Goal: Transaction & Acquisition: Purchase product/service

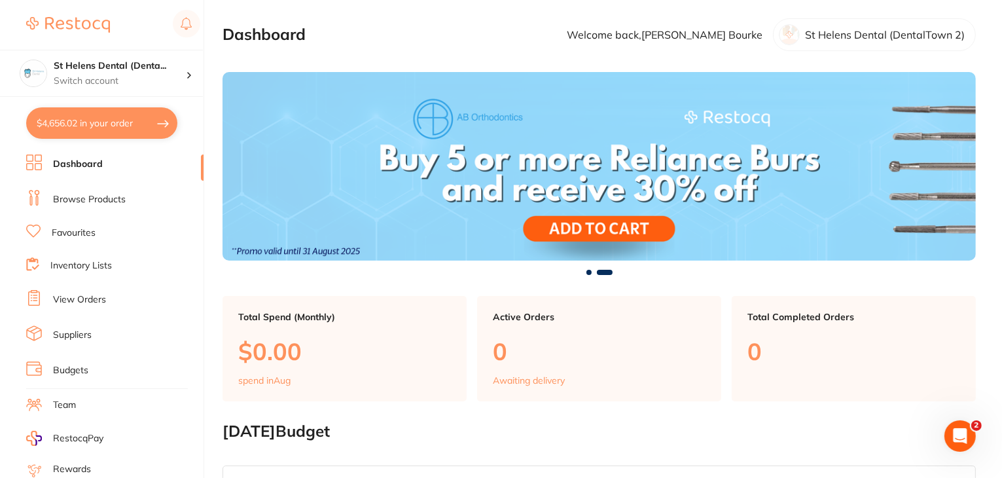
click at [74, 293] on link "View Orders" at bounding box center [79, 299] width 53 height 13
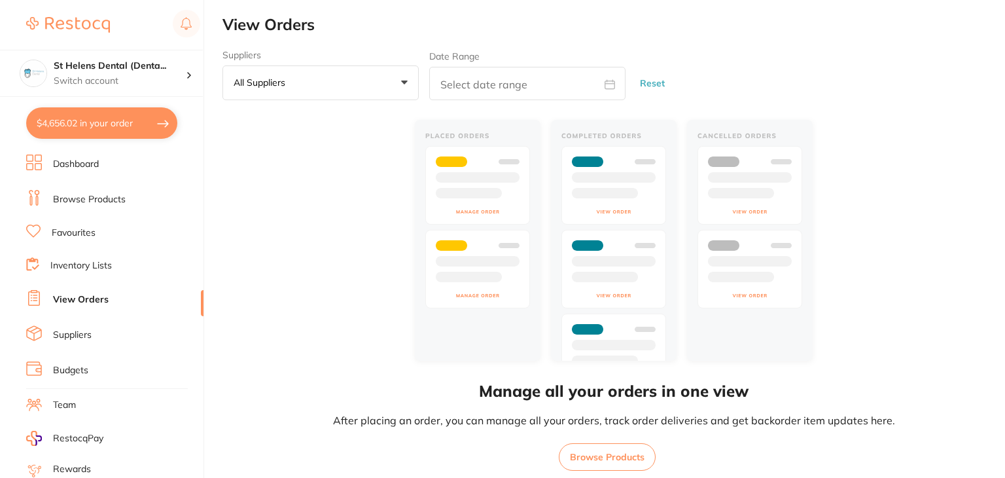
click at [74, 228] on link "Favourites" at bounding box center [74, 232] width 44 height 13
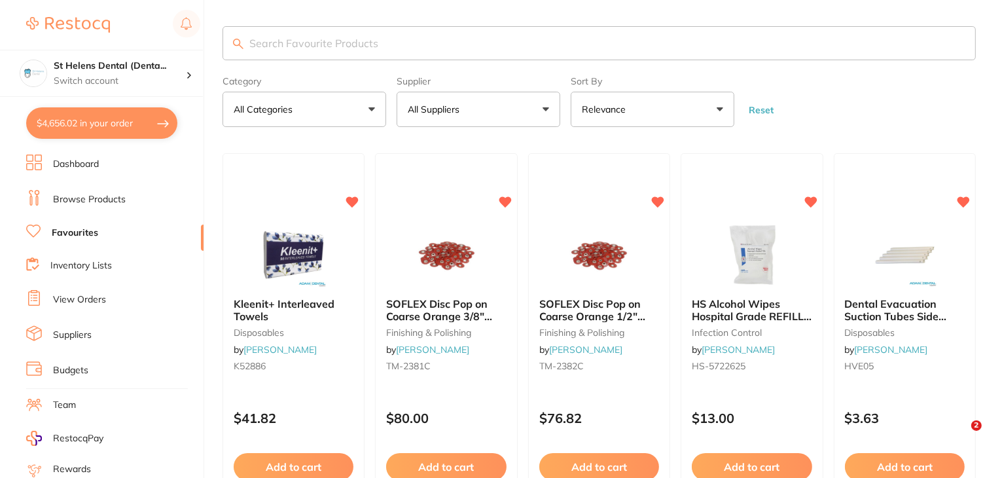
click at [388, 46] on input "search" at bounding box center [599, 43] width 753 height 34
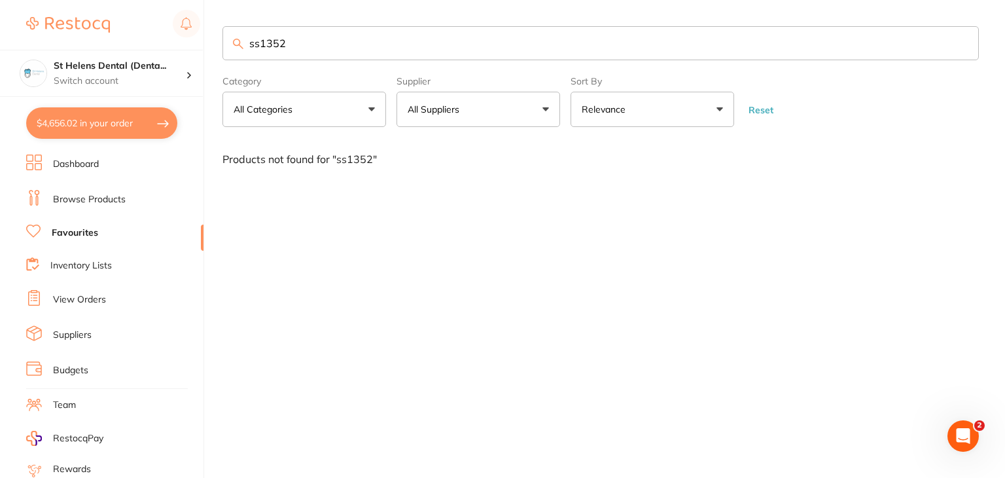
drag, startPoint x: 322, startPoint y: 32, endPoint x: 213, endPoint y: 40, distance: 108.9
click at [213, 40] on div "$4,656.02 St Helens Dental (Denta... Switch account St Helens Dental (DentalTow…" at bounding box center [502, 239] width 1005 height 478
type input "SS135260"
click at [550, 109] on button "All Suppliers" at bounding box center [479, 109] width 164 height 35
drag, startPoint x: 320, startPoint y: 39, endPoint x: 241, endPoint y: 40, distance: 79.2
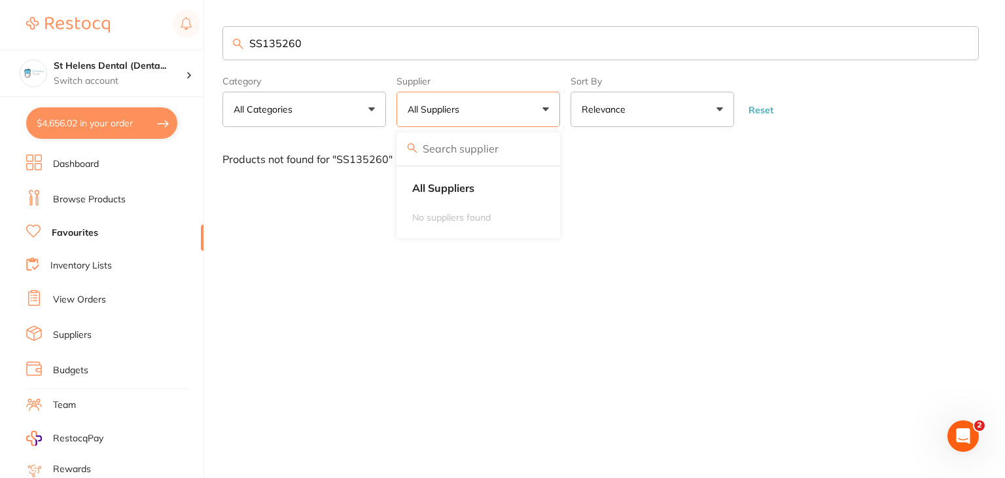
click at [241, 40] on div "SS135260" at bounding box center [601, 43] width 757 height 34
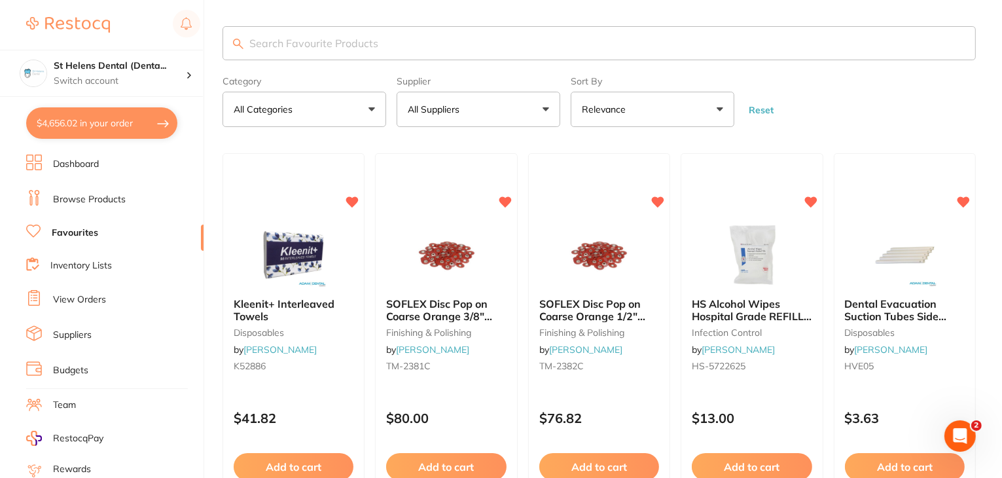
click at [543, 113] on button "All Suppliers" at bounding box center [479, 109] width 164 height 35
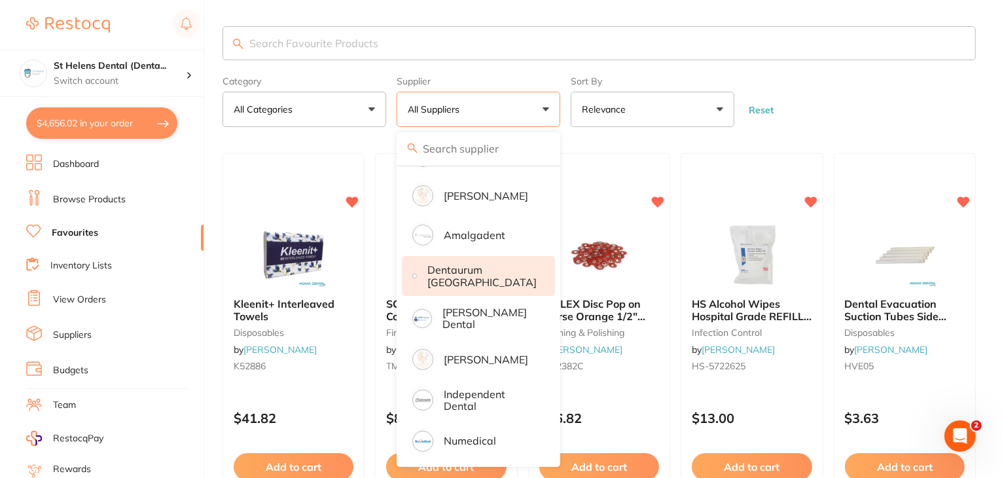
scroll to position [69, 0]
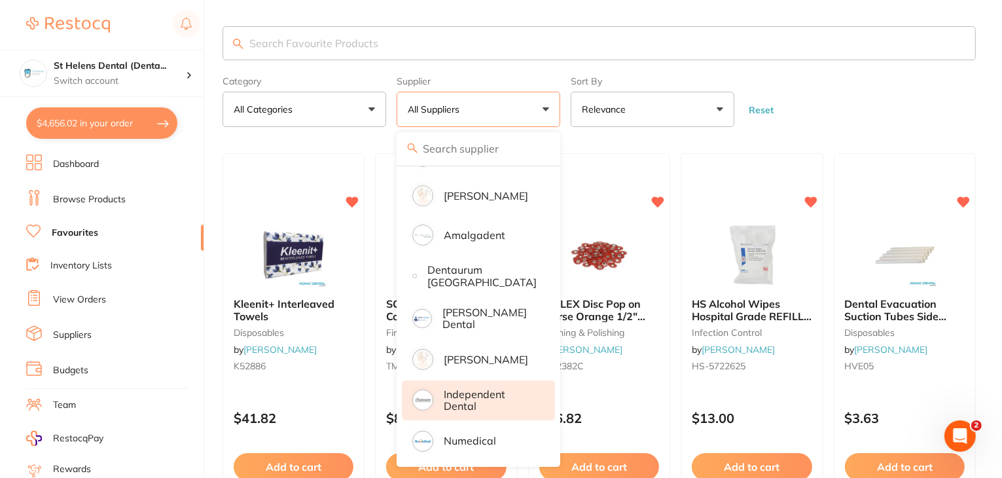
click at [489, 391] on p "Independent Dental" at bounding box center [490, 400] width 93 height 24
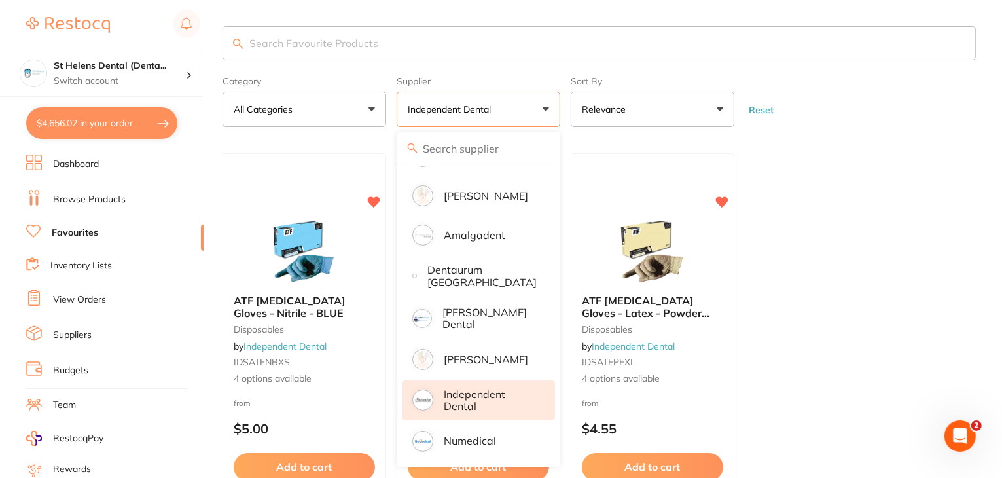
scroll to position [0, 0]
click at [888, 160] on ul "ATF [MEDICAL_DATA] Gloves - Nitrile - BLUE disposables by Independent Dental ID…" at bounding box center [599, 341] width 753 height 376
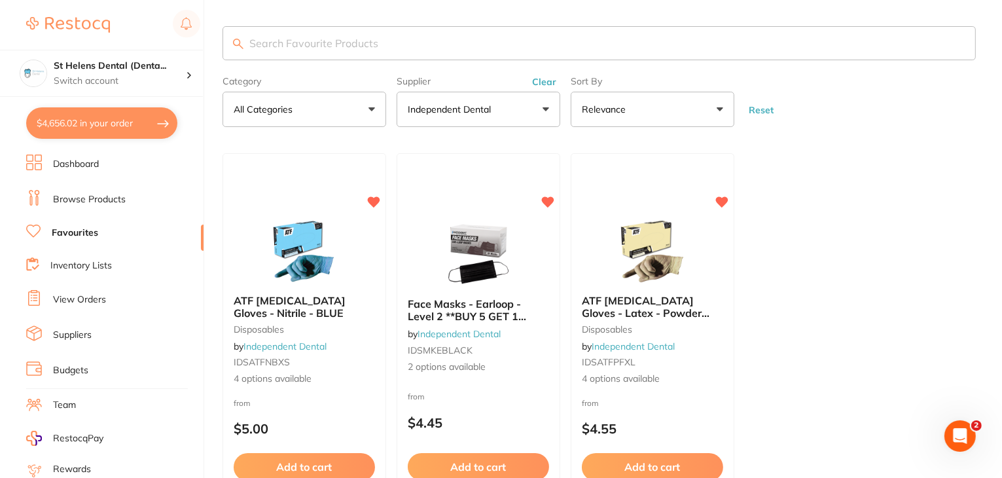
click at [68, 193] on link "Browse Products" at bounding box center [89, 199] width 73 height 13
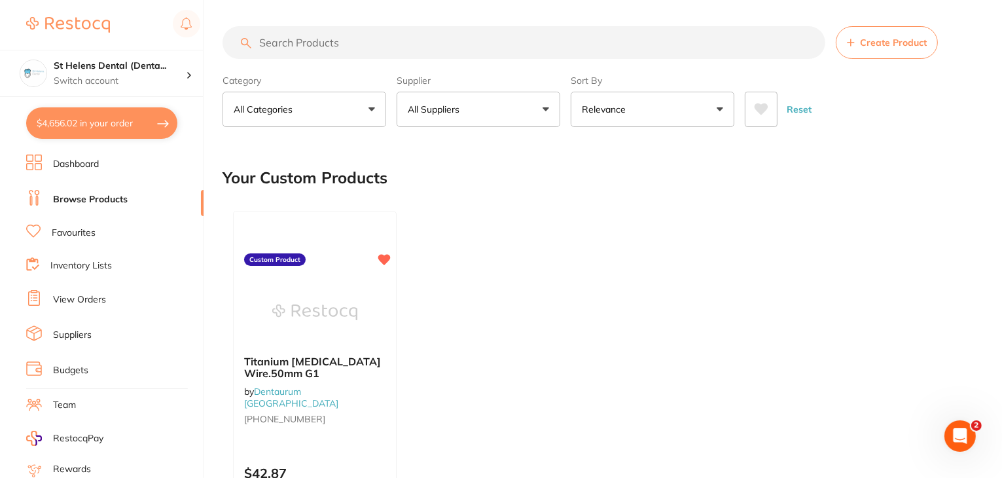
click at [467, 111] on span at bounding box center [467, 109] width 5 height 5
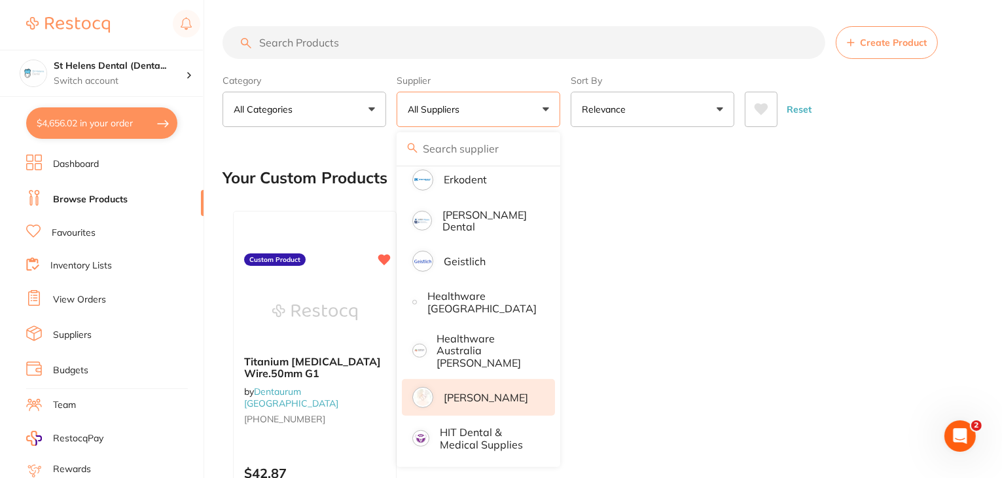
scroll to position [655, 0]
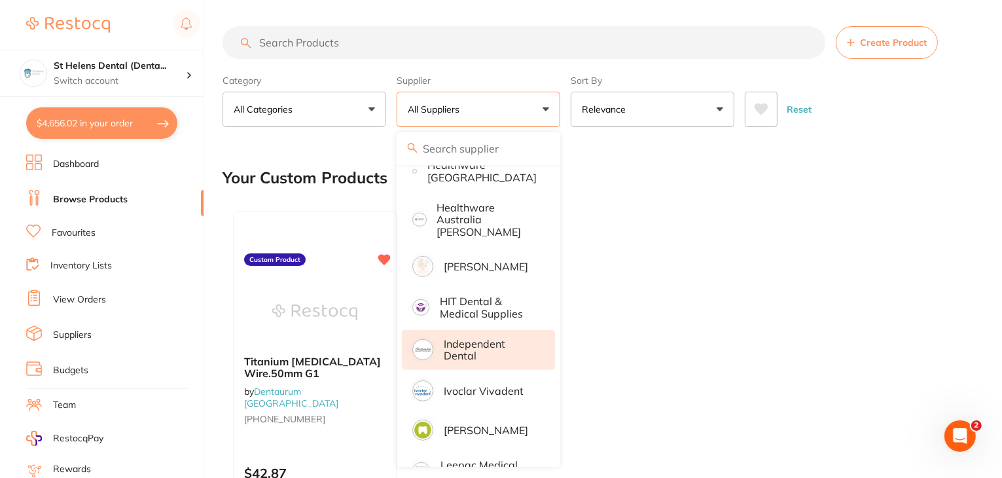
click at [470, 340] on p "Independent Dental" at bounding box center [490, 350] width 93 height 24
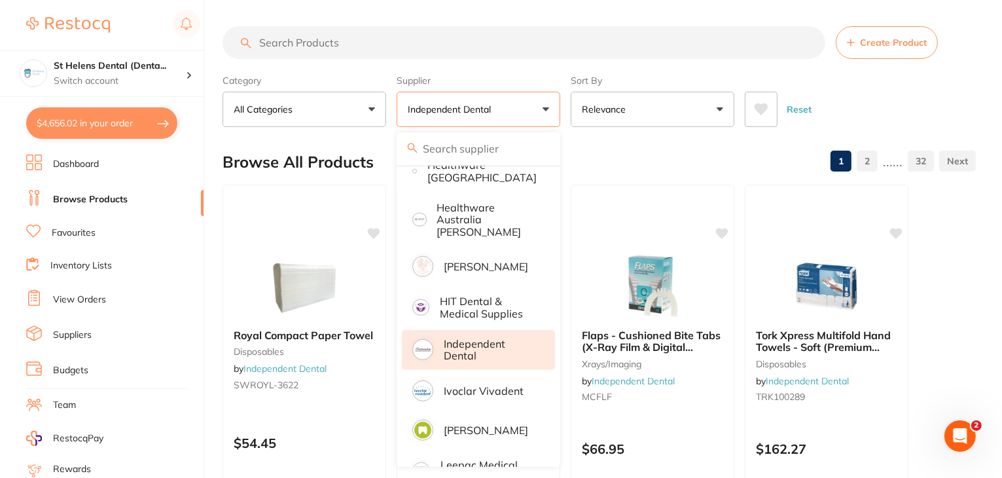
click at [348, 50] on input "search" at bounding box center [524, 42] width 603 height 33
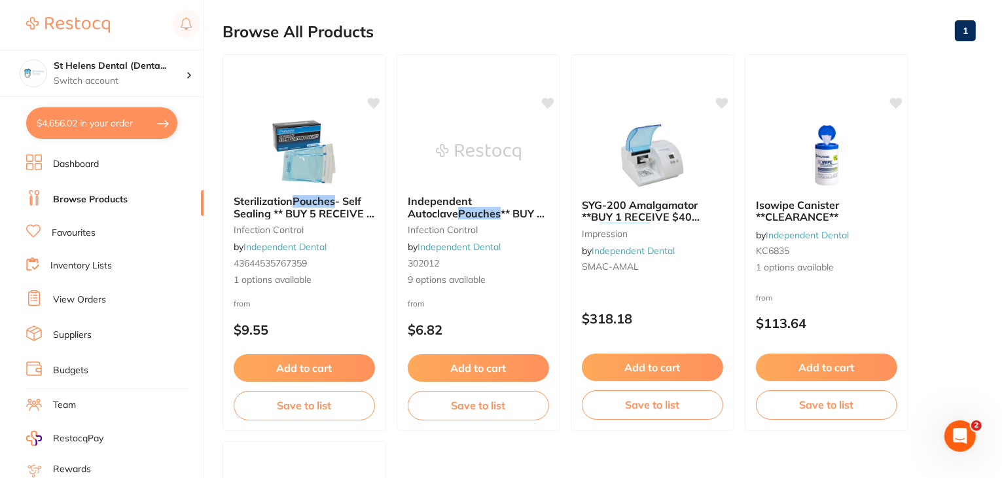
scroll to position [131, 0]
type input "pouches"
click at [470, 309] on div "from $6.82" at bounding box center [479, 320] width 164 height 47
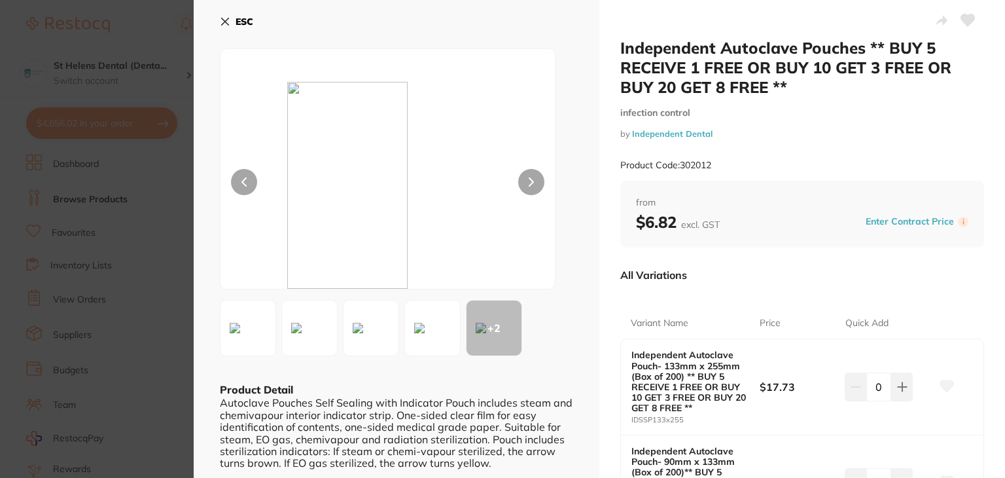
click at [227, 21] on icon at bounding box center [225, 21] width 10 height 10
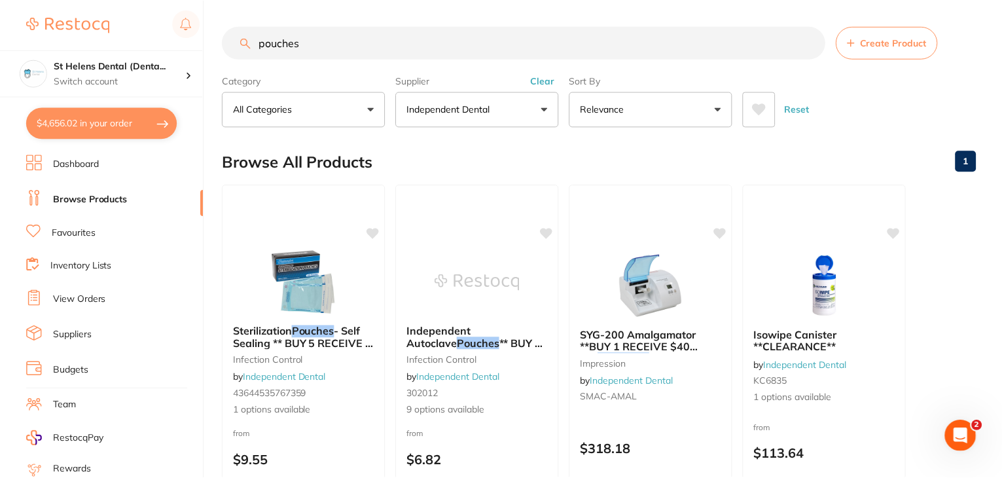
scroll to position [131, 0]
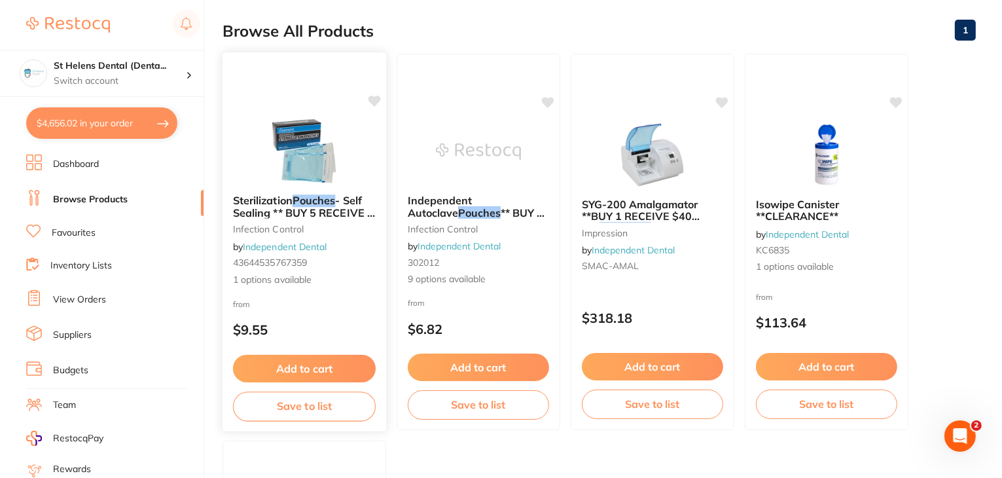
click at [344, 308] on div "from $9.55" at bounding box center [305, 320] width 164 height 47
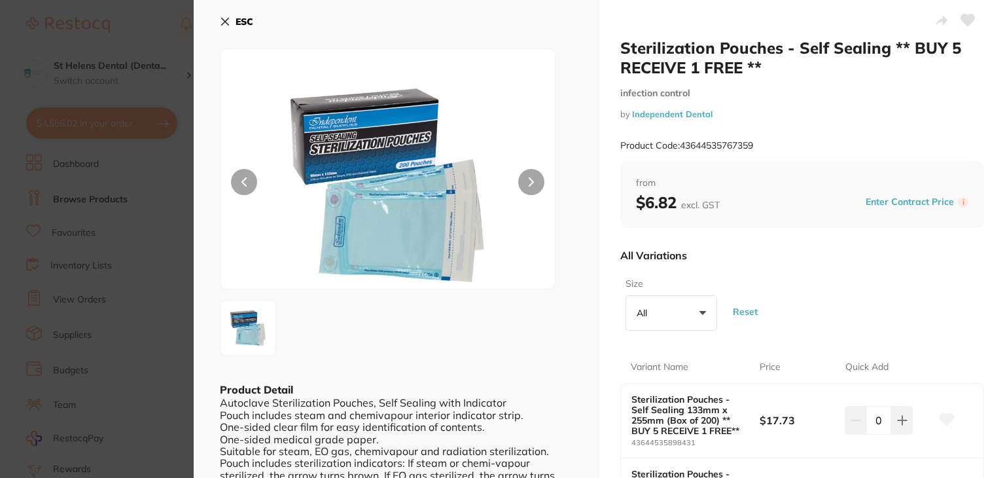
click at [223, 22] on icon at bounding box center [225, 21] width 10 height 10
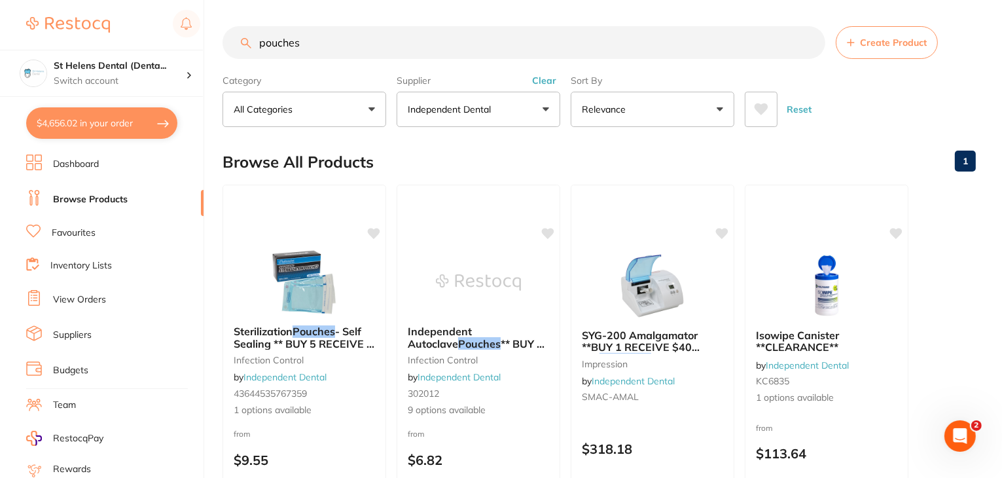
drag, startPoint x: 322, startPoint y: 43, endPoint x: 215, endPoint y: 39, distance: 107.4
click at [207, 40] on div "$4,656.02 St Helens Dental (Denta... Switch account St Helens Dental (DentalTow…" at bounding box center [501, 239] width 1002 height 478
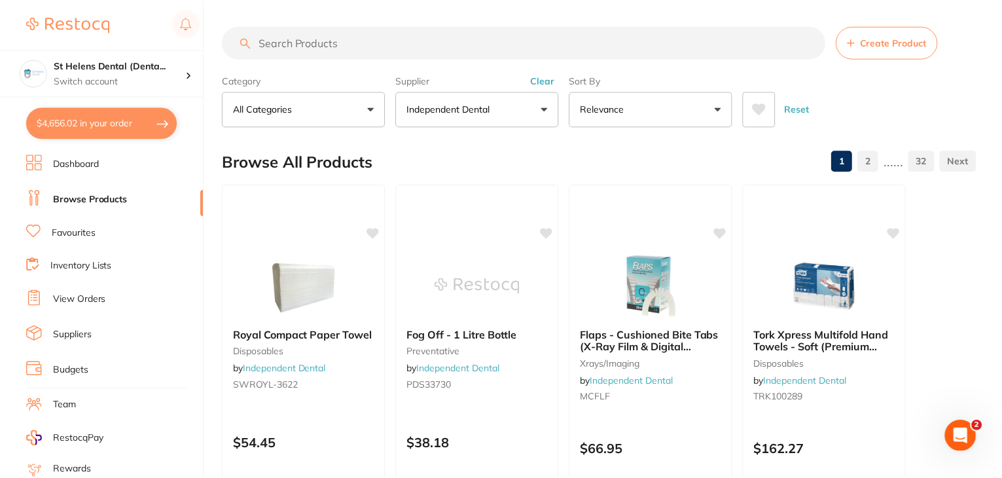
scroll to position [655, 0]
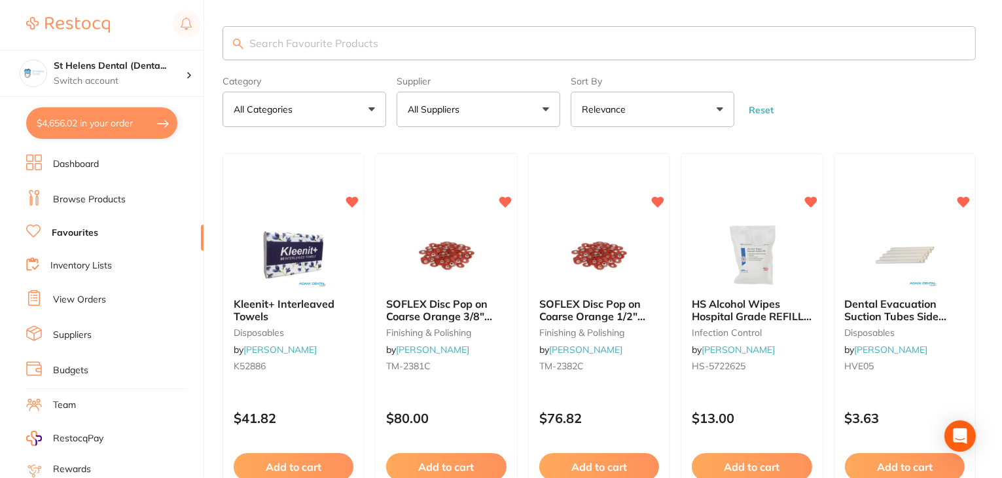
click at [516, 105] on button "All Suppliers" at bounding box center [479, 109] width 164 height 35
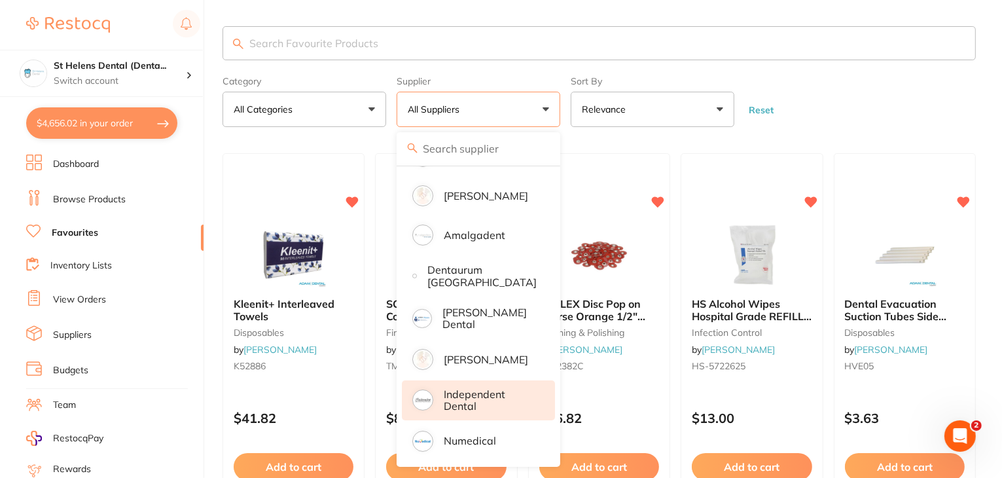
click at [467, 405] on p "Independent Dental" at bounding box center [490, 400] width 93 height 24
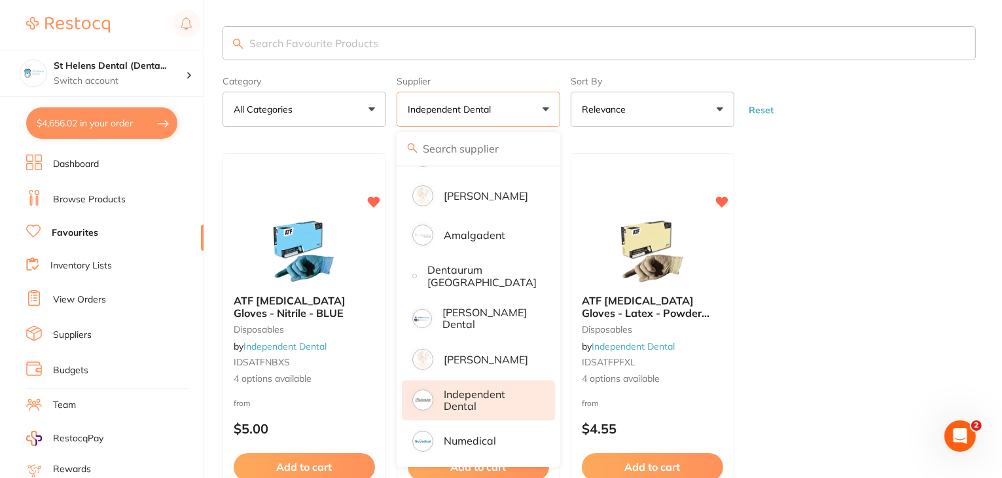
click at [612, 16] on main "Category All Categories All Categories disposables Clear Category false All Cat…" at bounding box center [613, 299] width 780 height 598
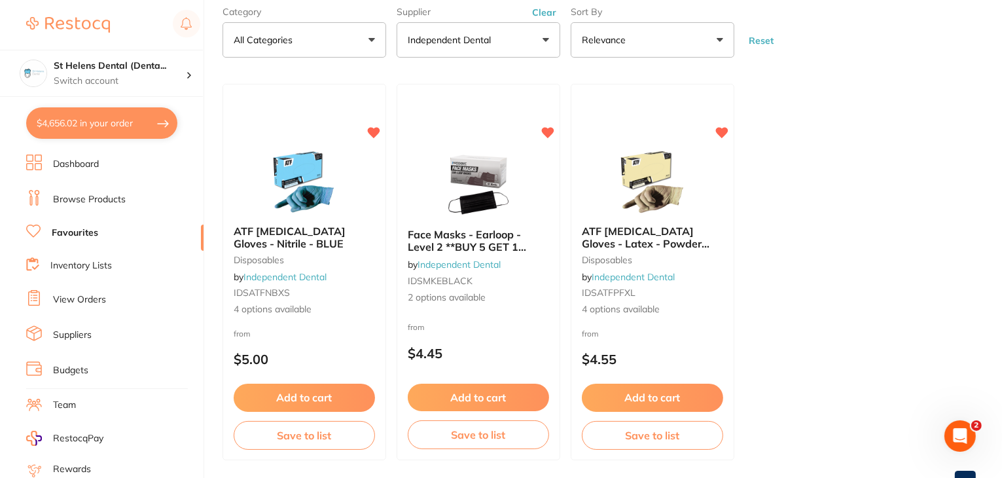
scroll to position [120, 0]
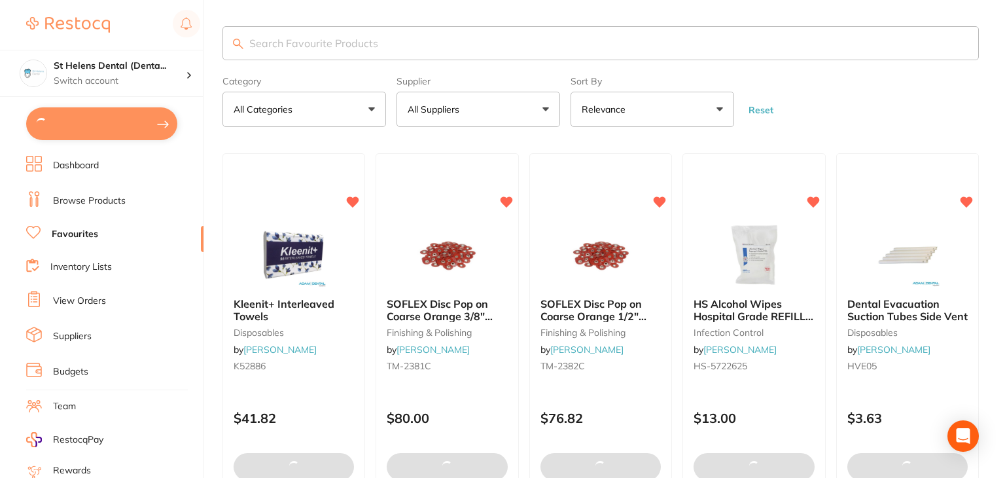
click at [451, 122] on button "All Suppliers" at bounding box center [479, 109] width 164 height 35
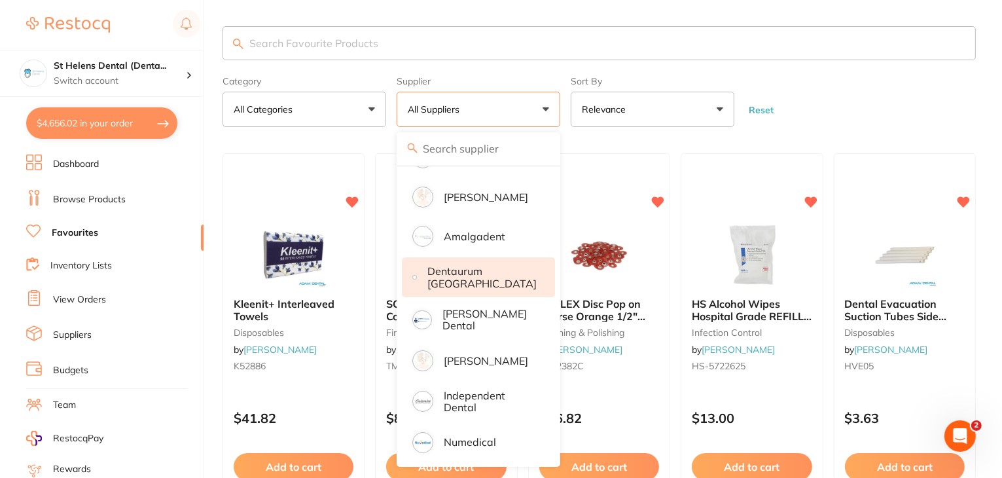
scroll to position [65, 0]
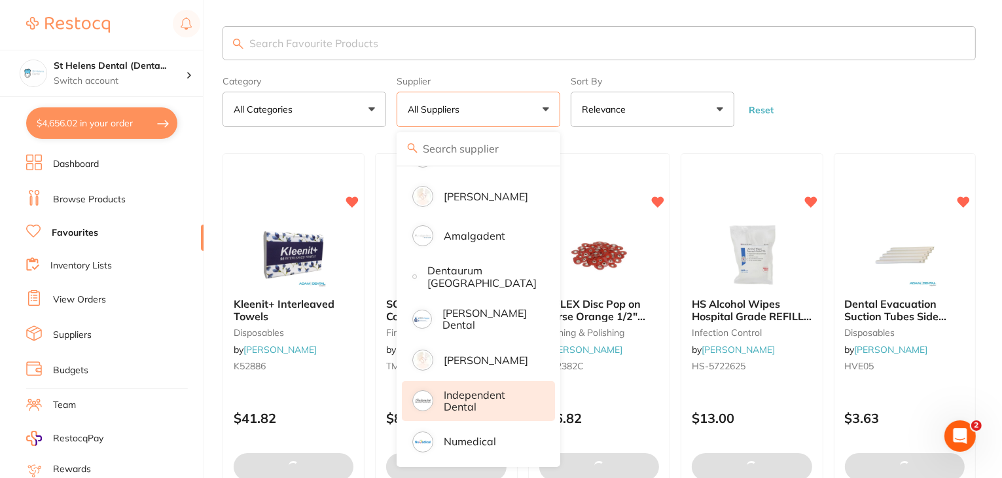
click at [473, 390] on p "Independent Dental" at bounding box center [490, 401] width 93 height 24
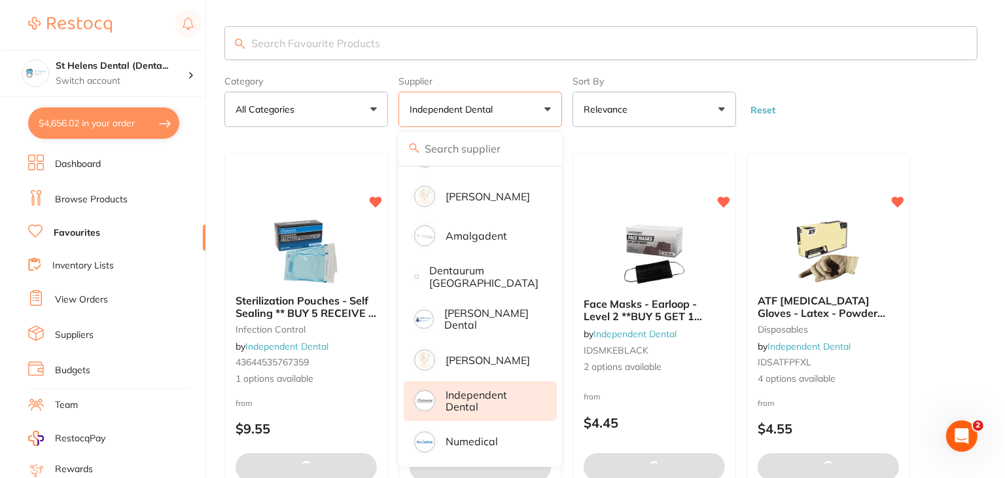
scroll to position [0, 0]
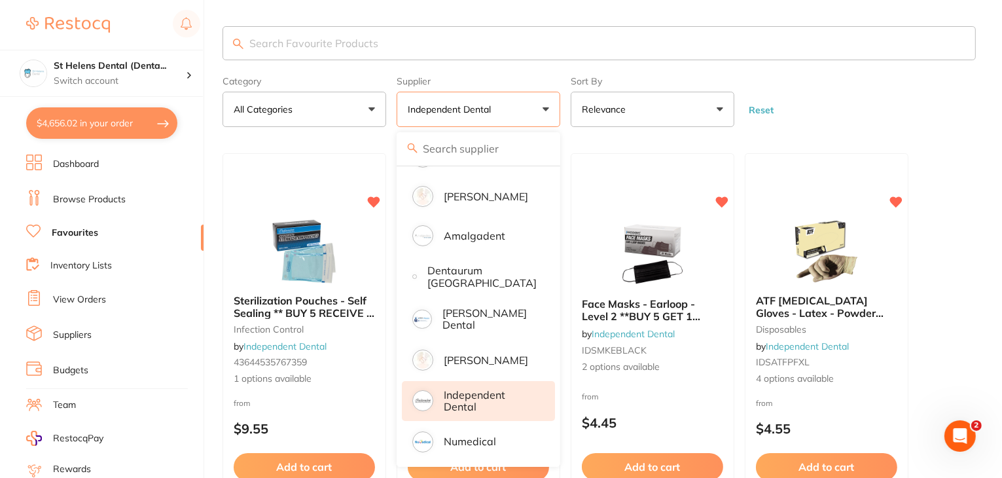
click at [830, 90] on form "Category All Categories All Categories disposables infection control Clear Cate…" at bounding box center [599, 99] width 753 height 56
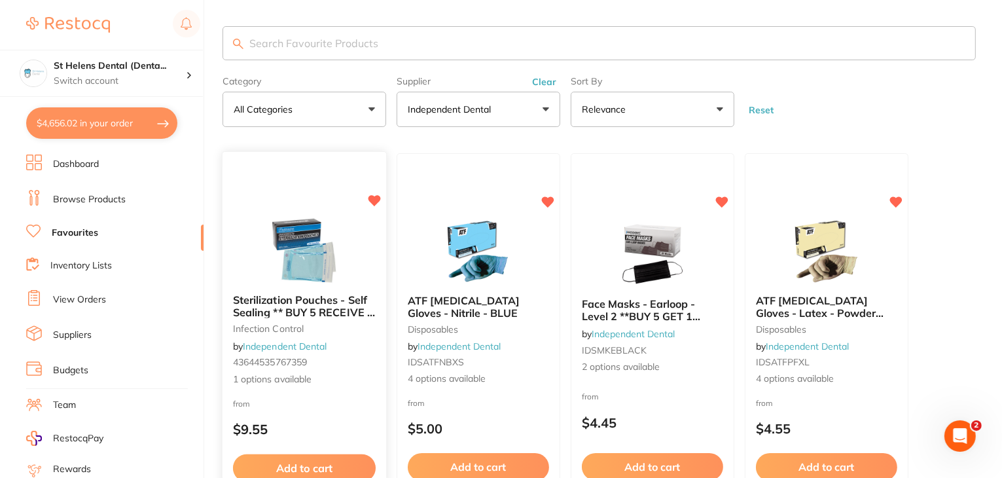
click at [306, 422] on p "$9.55" at bounding box center [304, 429] width 143 height 15
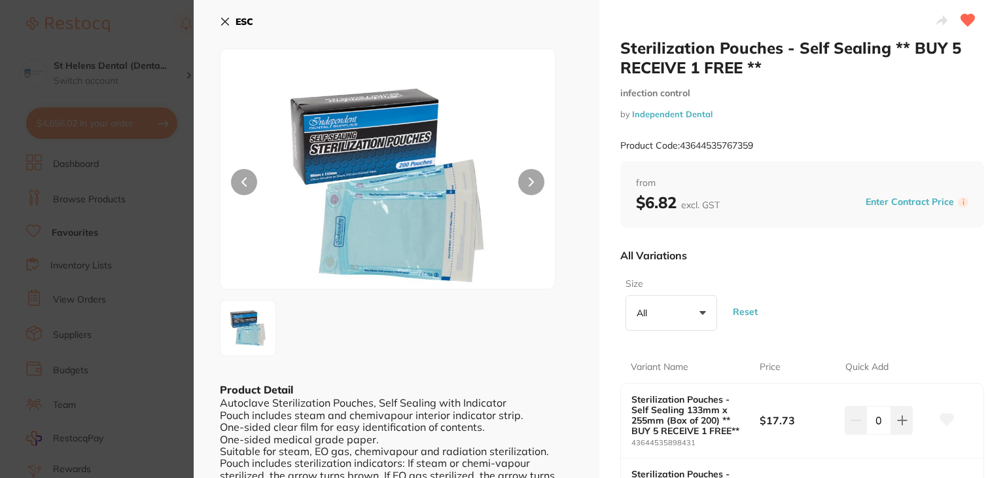
click at [223, 26] on icon at bounding box center [225, 21] width 10 height 10
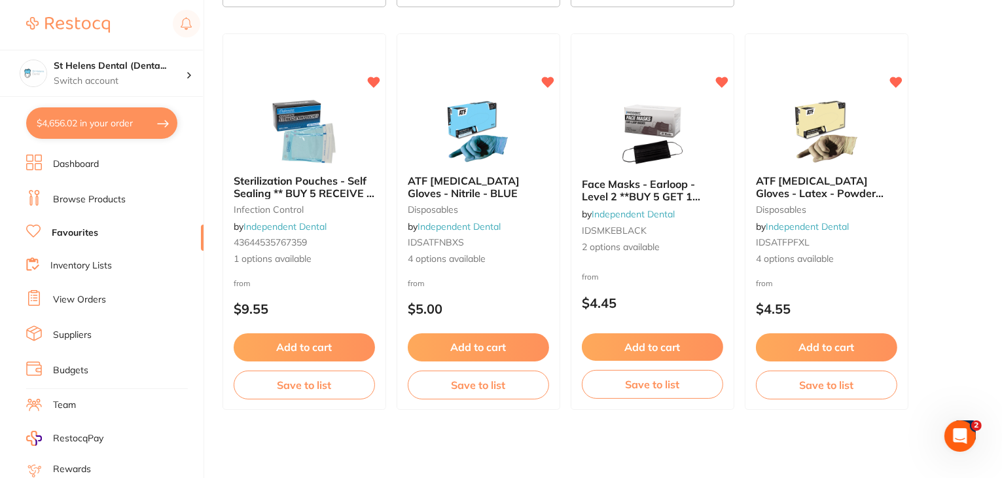
click at [98, 202] on link "Browse Products" at bounding box center [89, 199] width 73 height 13
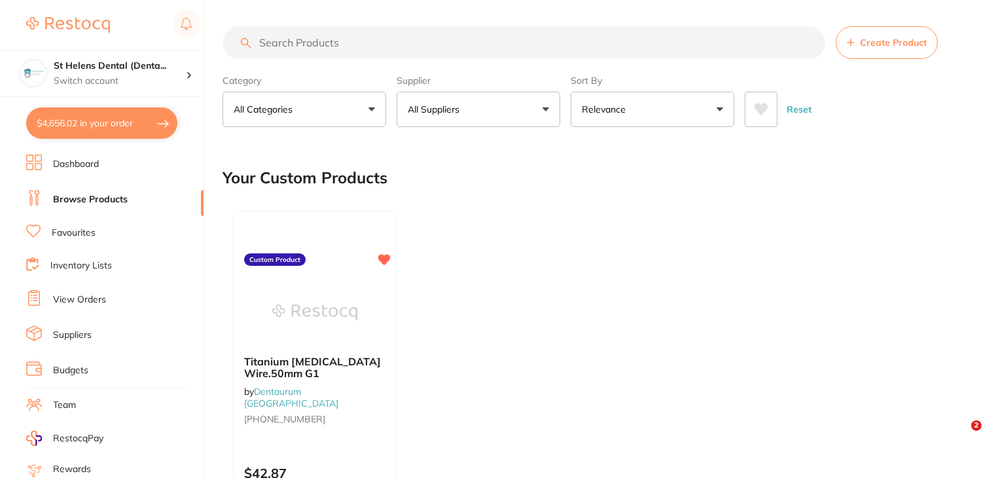
click at [545, 109] on button "All Suppliers" at bounding box center [479, 109] width 164 height 35
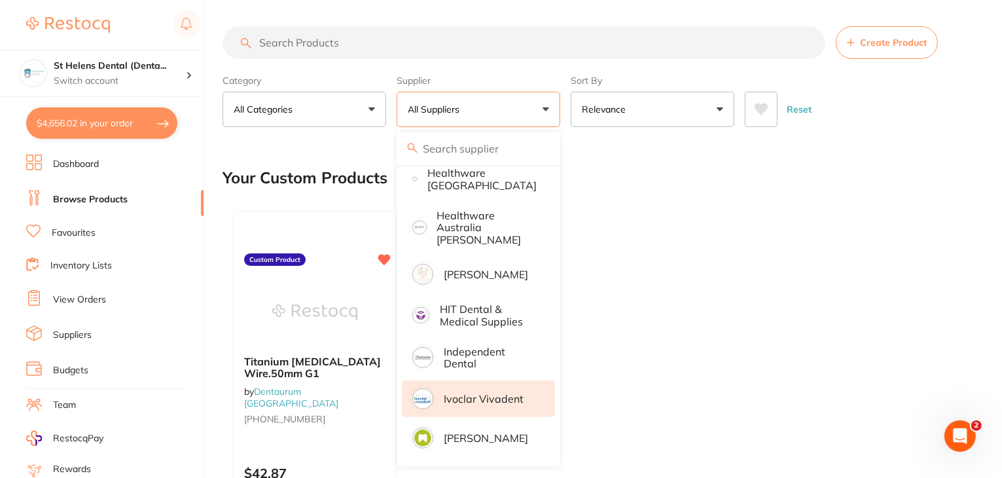
scroll to position [655, 0]
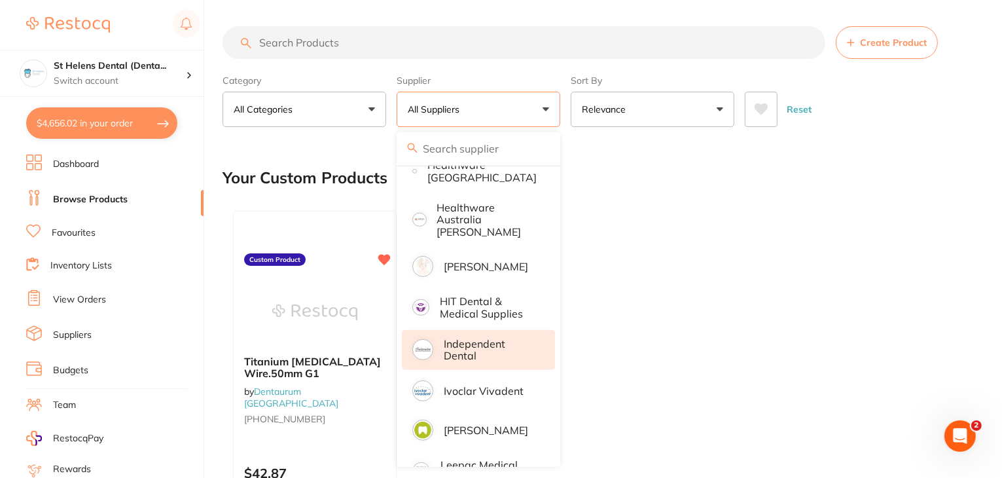
click at [453, 339] on p "Independent Dental" at bounding box center [490, 350] width 93 height 24
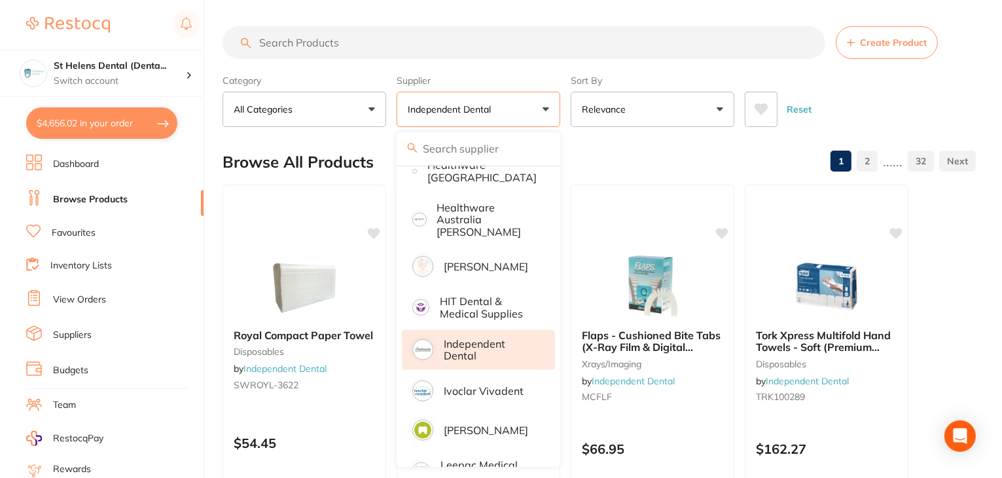
click at [679, 67] on section "Create Product Category All Categories All Categories anaesthetic articulating …" at bounding box center [599, 76] width 753 height 101
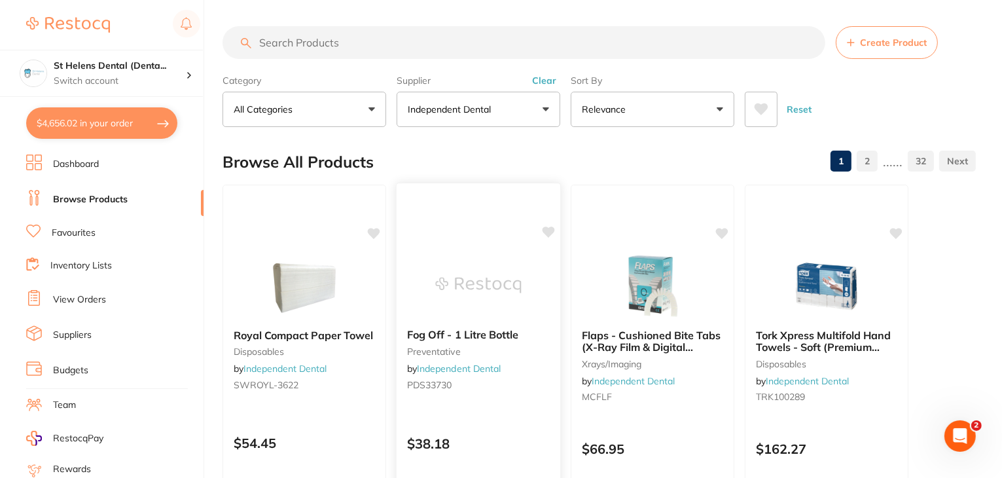
scroll to position [0, 0]
click at [382, 43] on input "search" at bounding box center [524, 42] width 603 height 33
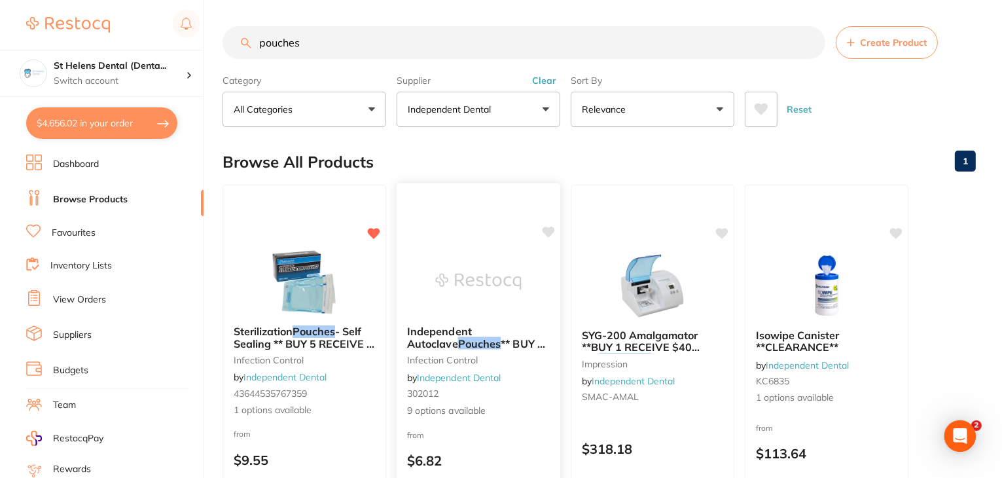
type input "pouches"
click at [503, 240] on div "Independent Autoclave Pouches ** BUY 5 RECEIVE 1 FREE OR BUY 10 GET 3 FREE OR B…" at bounding box center [479, 373] width 166 height 380
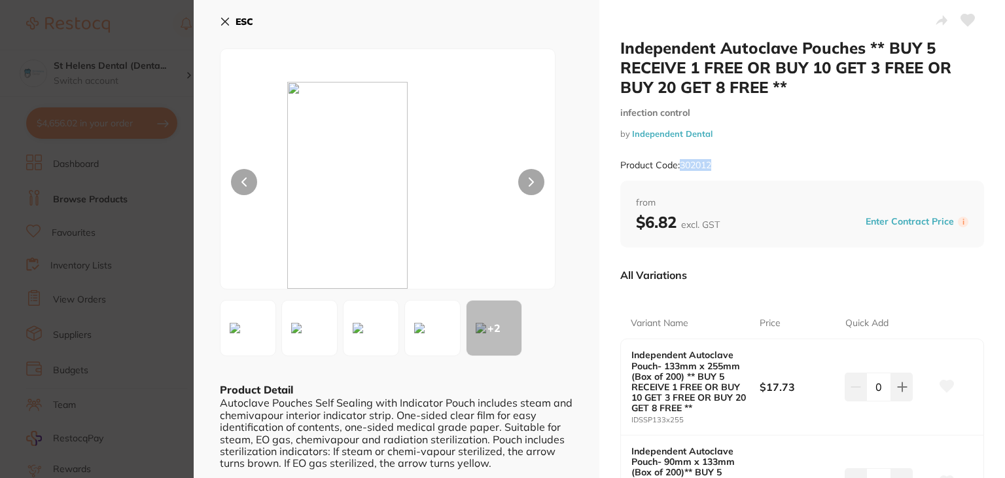
drag, startPoint x: 721, startPoint y: 164, endPoint x: 683, endPoint y: 166, distance: 38.7
click at [683, 166] on div "Product Code: 302012" at bounding box center [803, 165] width 364 height 32
copy small "302012"
click at [226, 20] on icon at bounding box center [225, 21] width 7 height 7
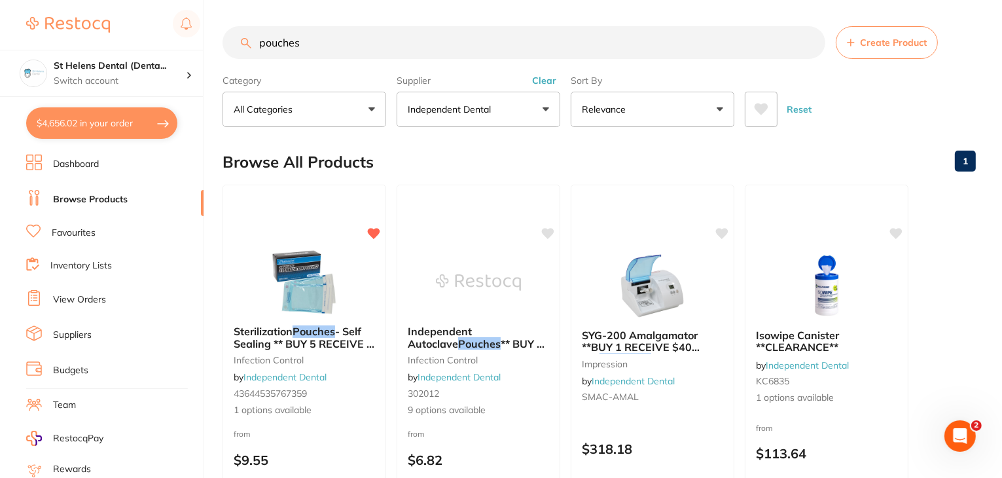
drag, startPoint x: 321, startPoint y: 46, endPoint x: 242, endPoint y: 47, distance: 79.2
click at [242, 47] on div "pouches Create Product" at bounding box center [599, 42] width 753 height 33
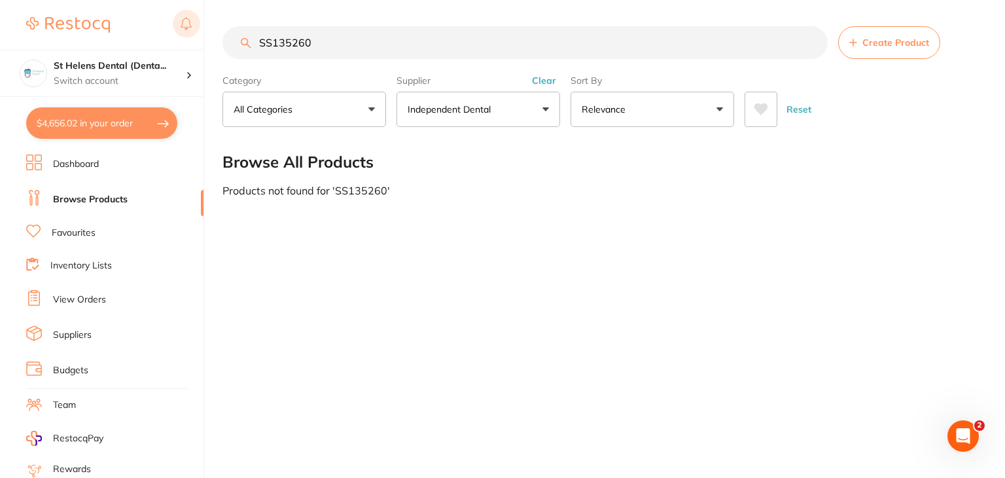
drag, startPoint x: 354, startPoint y: 38, endPoint x: 181, endPoint y: 39, distance: 173.5
click at [181, 39] on div "$4,656.02 St Helens Dental (Denta... Switch account St Helens Dental (DentalTow…" at bounding box center [502, 239] width 1005 height 478
type input "P-Steripouch"
click at [549, 113] on button "Independent Dental" at bounding box center [479, 109] width 164 height 35
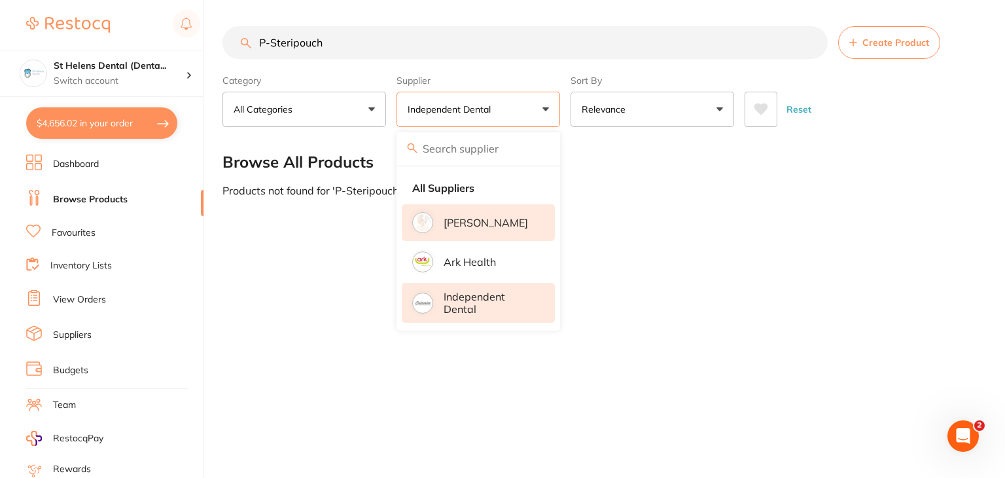
click at [483, 226] on p "[PERSON_NAME]" at bounding box center [486, 223] width 84 height 12
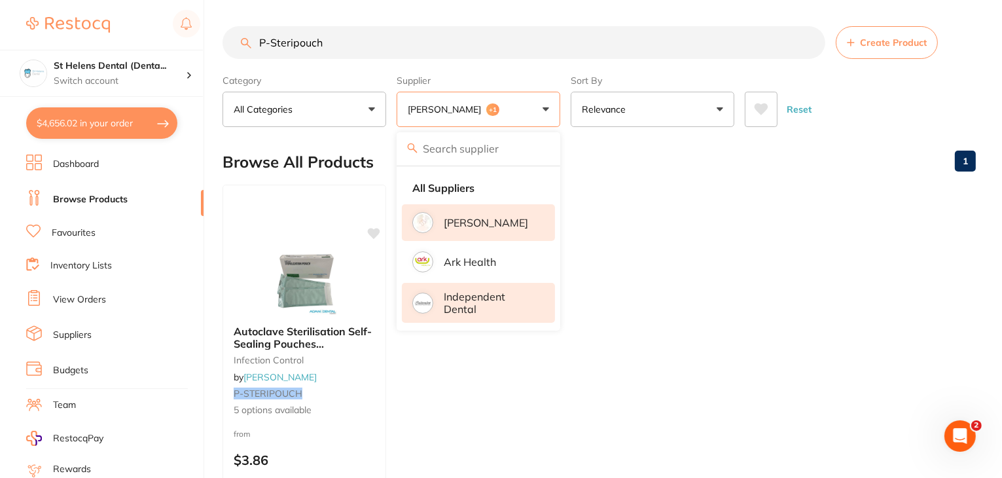
click at [709, 236] on ul "Autoclave Sterilisation Self-Sealing Pouches 57x130mm infection control by Adam…" at bounding box center [599, 373] width 753 height 376
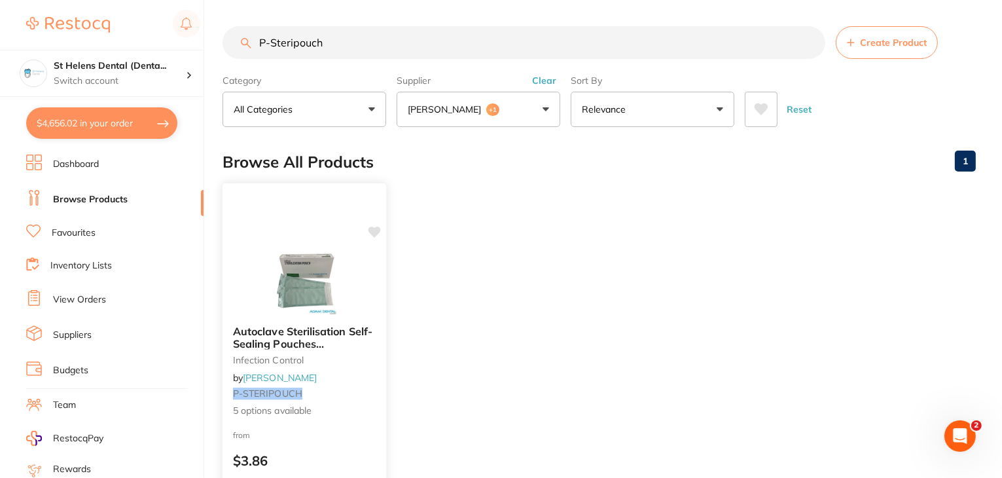
click at [351, 391] on small "P-STERIPOUCH" at bounding box center [304, 393] width 143 height 10
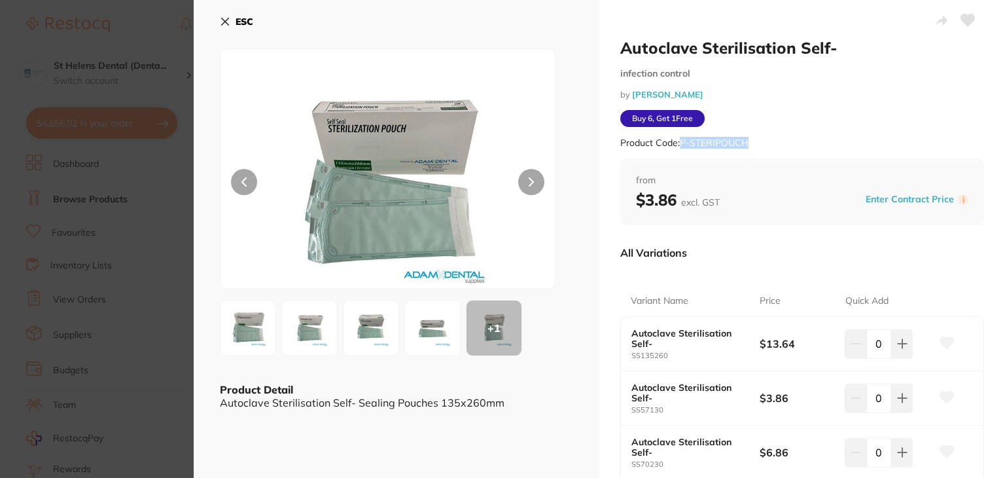
drag, startPoint x: 760, startPoint y: 143, endPoint x: 679, endPoint y: 153, distance: 81.1
click at [679, 153] on div "Product Code: P-STERIPOUCH" at bounding box center [803, 143] width 364 height 32
copy small "P-STERIPOUCH"
click at [806, 132] on div "Product Code: P-STERIPOUCH" at bounding box center [803, 143] width 364 height 32
click at [225, 21] on icon at bounding box center [225, 21] width 7 height 7
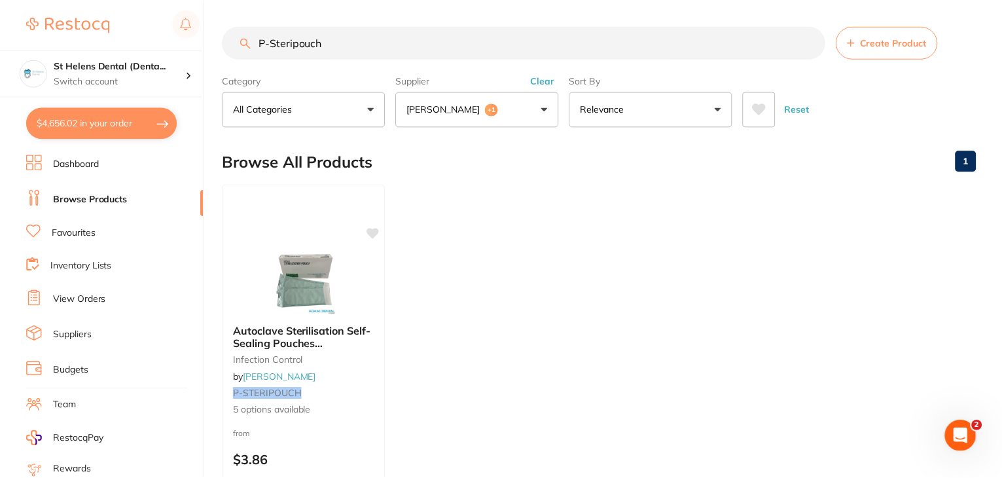
scroll to position [3, 0]
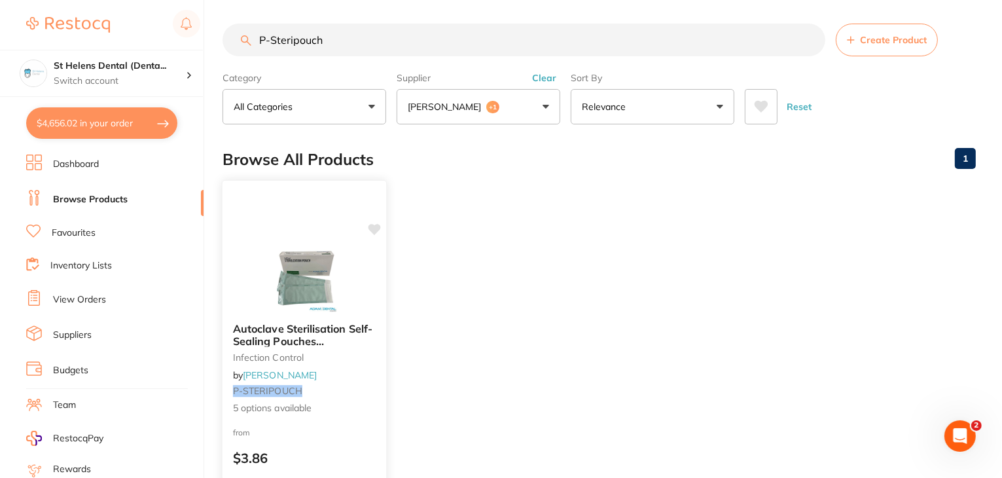
drag, startPoint x: 374, startPoint y: 230, endPoint x: 391, endPoint y: 307, distance: 79.1
click at [373, 230] on icon at bounding box center [374, 230] width 12 height 10
click at [78, 230] on link "Favourites" at bounding box center [74, 232] width 44 height 13
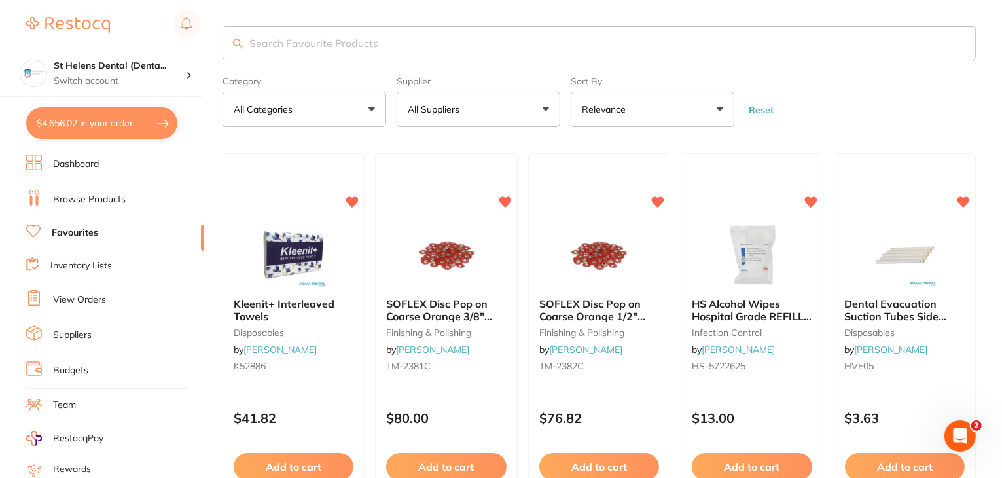
click at [550, 106] on button "All Suppliers" at bounding box center [479, 109] width 164 height 35
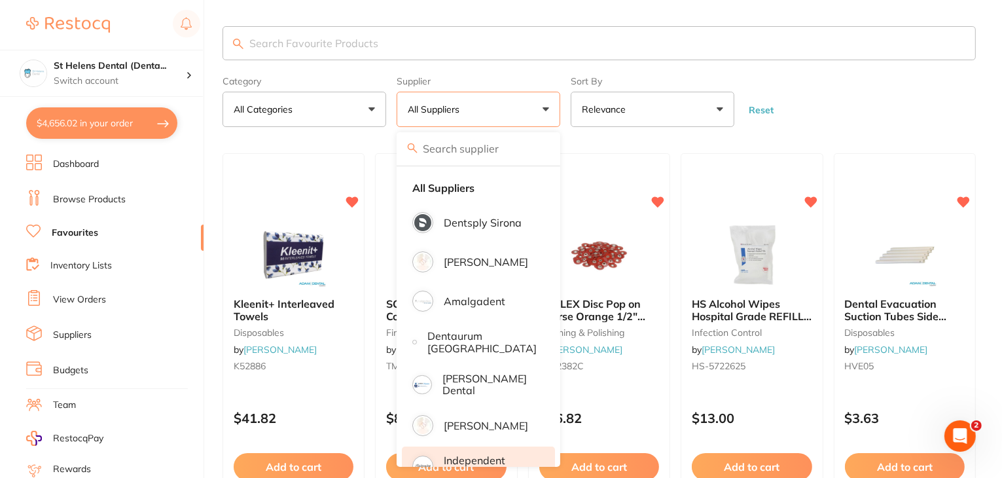
click at [466, 454] on p "Independent Dental" at bounding box center [490, 466] width 93 height 24
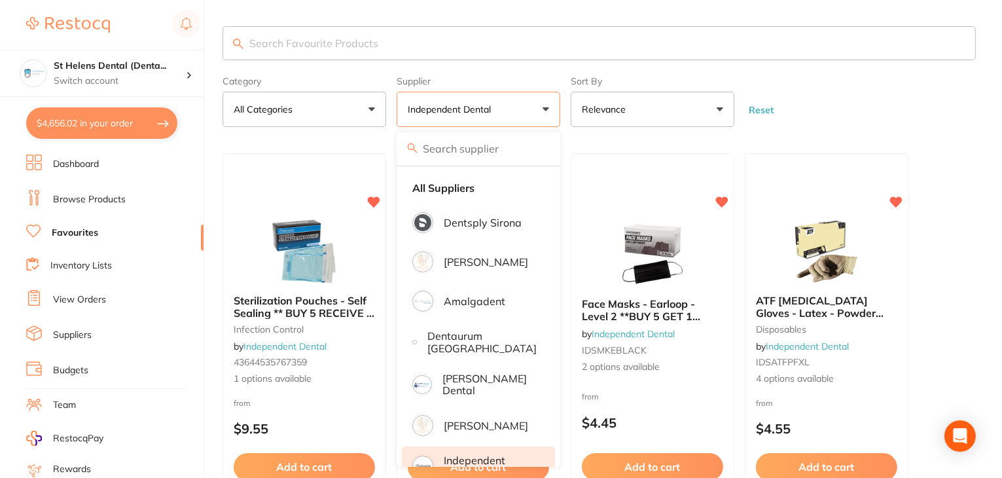
click at [809, 65] on section "Category All Categories All Categories disposables infection control Clear Cate…" at bounding box center [599, 76] width 753 height 101
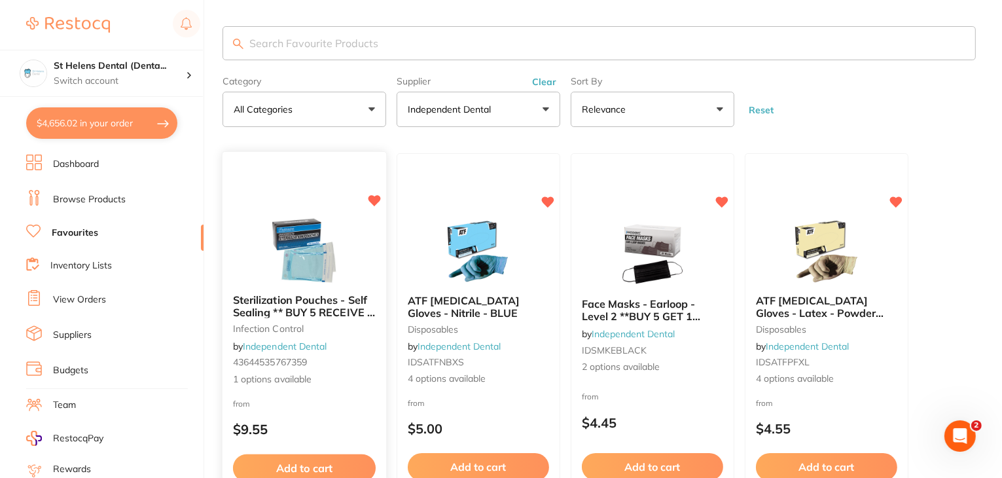
click at [377, 200] on icon at bounding box center [375, 201] width 12 height 11
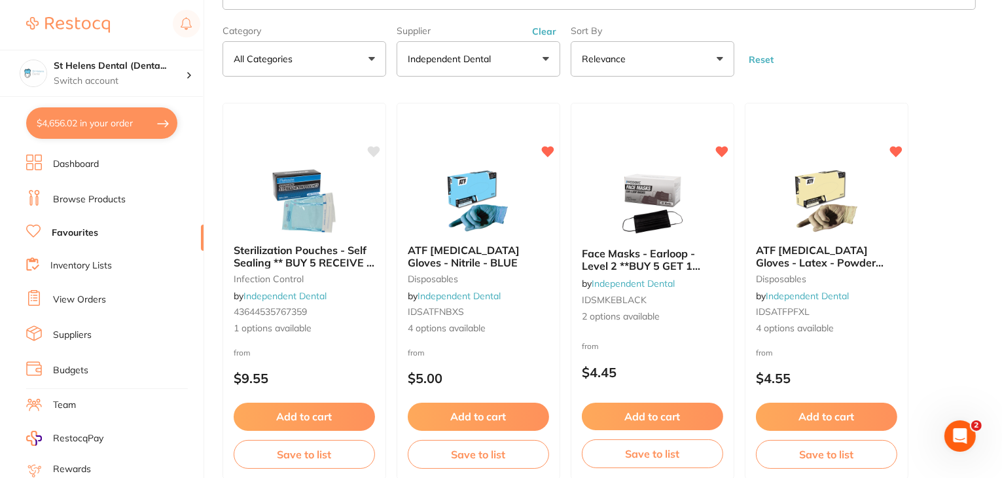
scroll to position [120, 0]
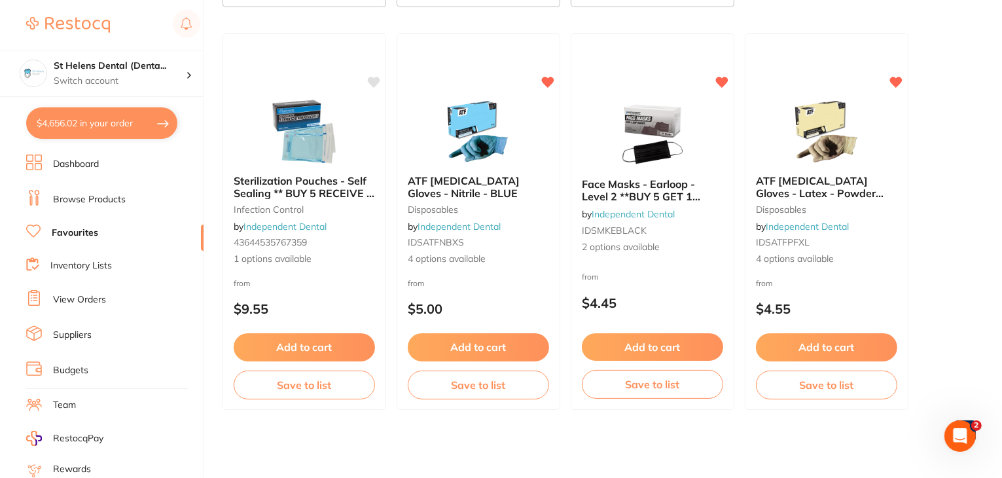
click at [90, 262] on link "Inventory Lists" at bounding box center [81, 265] width 62 height 13
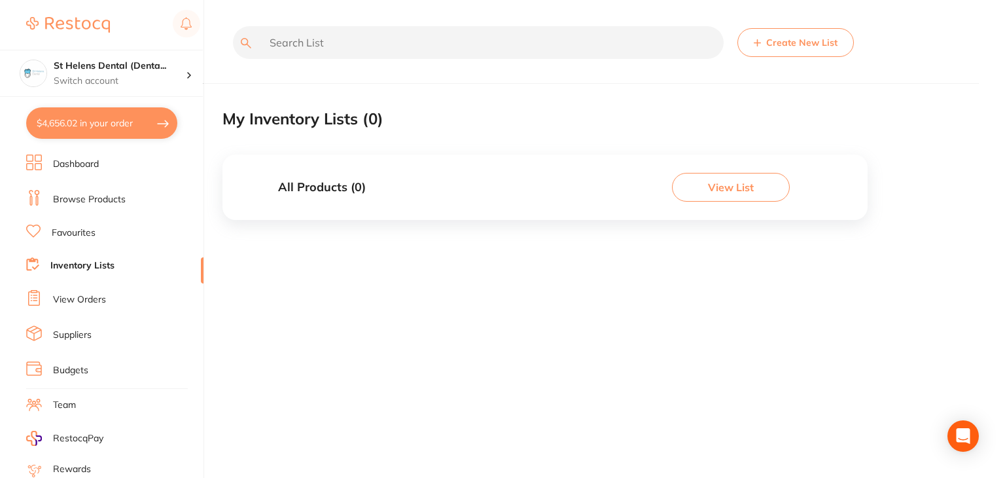
click at [69, 234] on link "Favourites" at bounding box center [74, 232] width 44 height 13
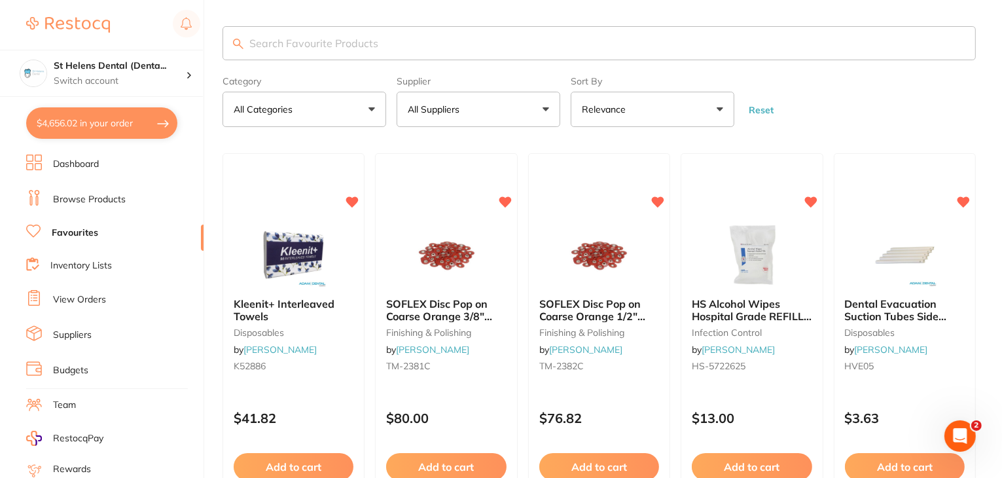
click at [545, 107] on button "All Suppliers" at bounding box center [479, 109] width 164 height 35
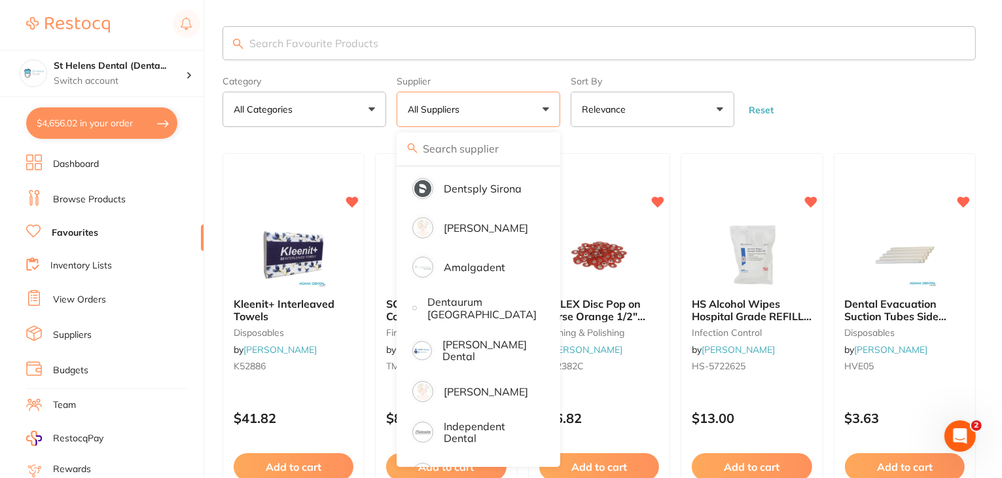
scroll to position [69, 0]
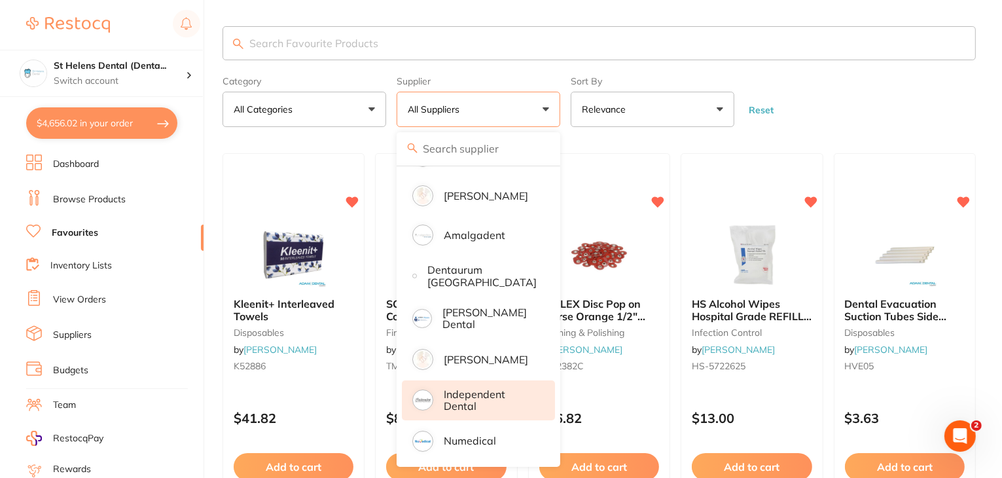
click at [469, 391] on p "Independent Dental" at bounding box center [490, 400] width 93 height 24
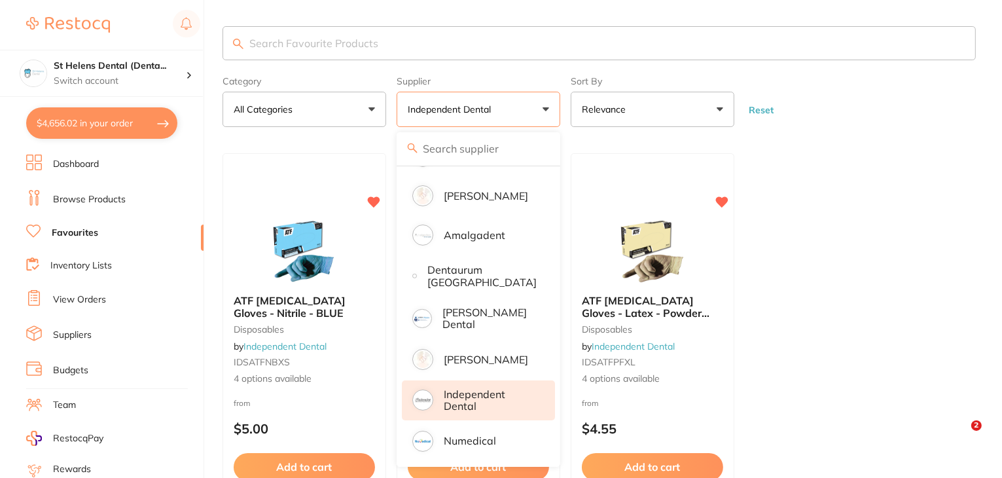
click at [788, 179] on ul "ATF [MEDICAL_DATA] Gloves - Nitrile - BLUE disposables by Independent Dental ID…" at bounding box center [599, 341] width 753 height 376
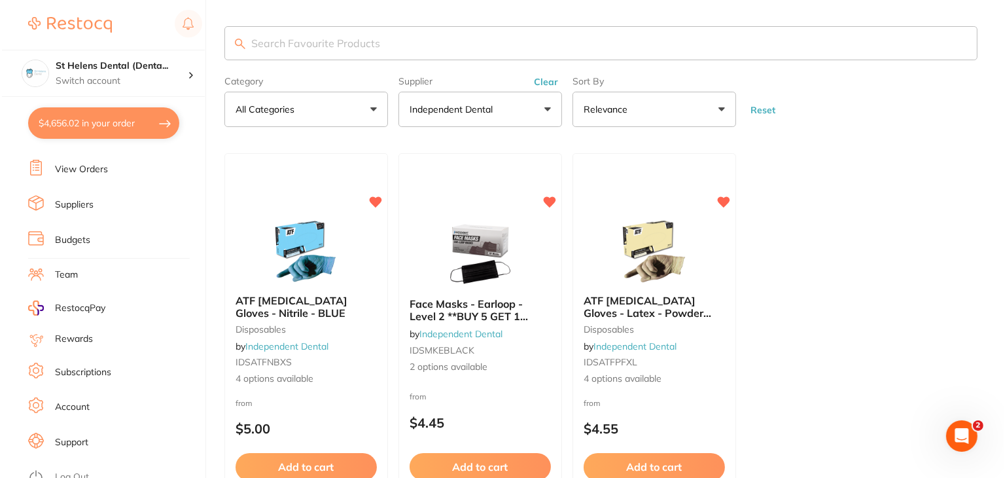
scroll to position [132, 0]
click at [71, 469] on link "Log Out" at bounding box center [70, 475] width 34 height 13
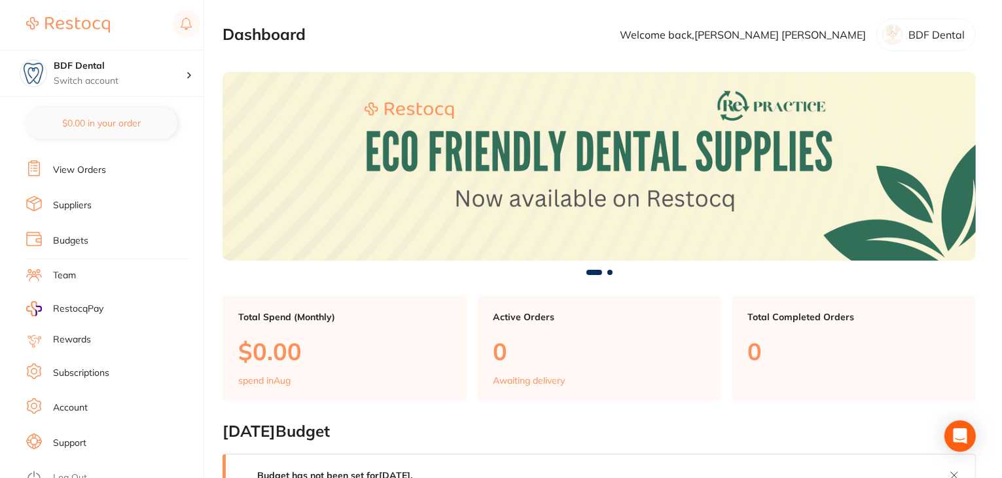
scroll to position [132, 0]
click at [100, 365] on link "Subscriptions" at bounding box center [81, 371] width 56 height 13
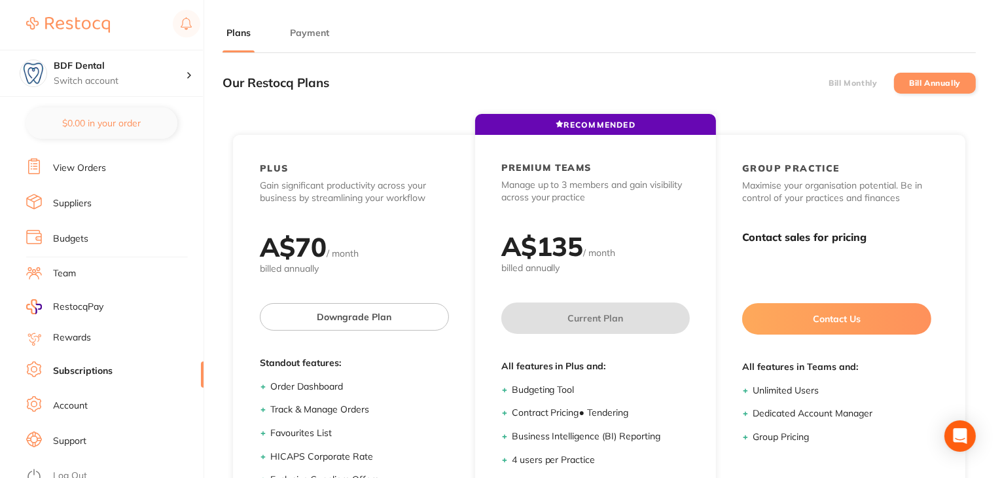
click at [316, 33] on button "Payment" at bounding box center [309, 33] width 47 height 12
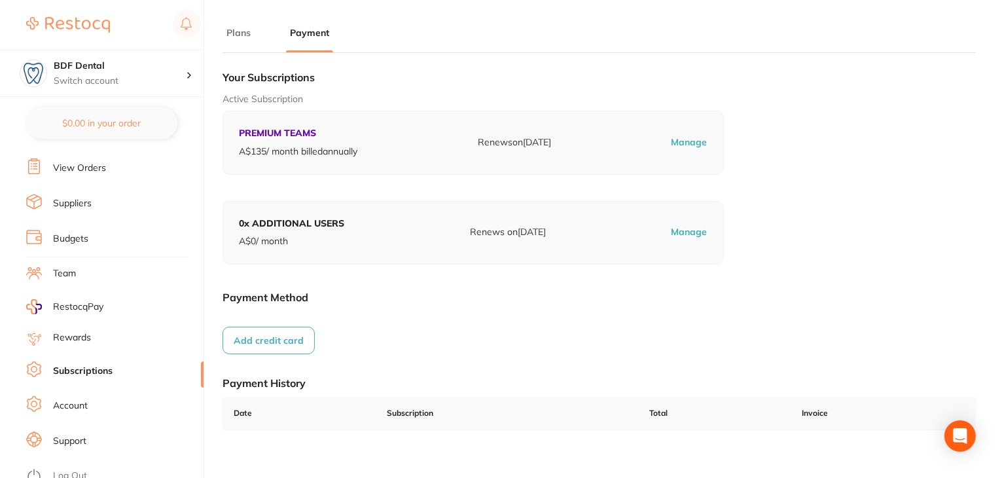
click at [81, 469] on link "Log Out" at bounding box center [70, 475] width 34 height 13
